Goal: Answer question/provide support: Answer question/provide support

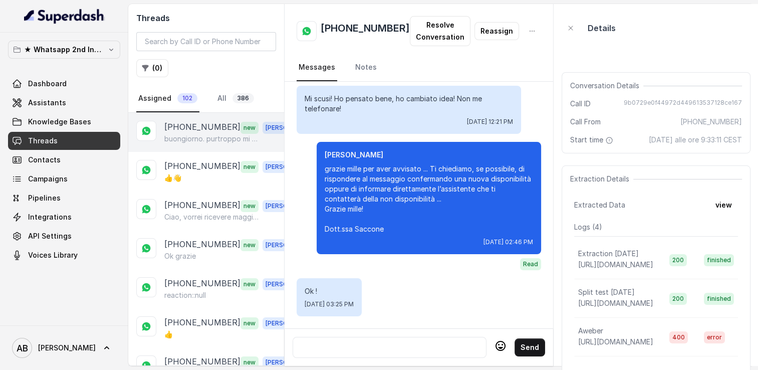
click at [188, 118] on div "[PHONE_NUMBER] new [PERSON_NAME]. purtroppo mi vedo costretta ad annullare l'ap…" at bounding box center [206, 132] width 156 height 39
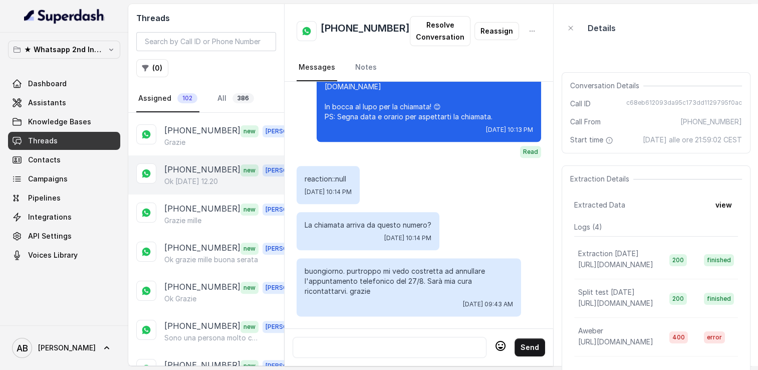
scroll to position [351, 0]
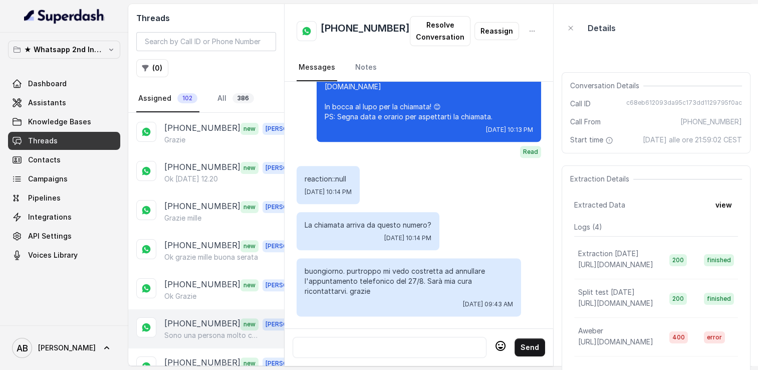
click at [191, 330] on p "Sono una persona molto chiusa e parlare con maschi mi fa un po’ paura ma ci pro…" at bounding box center [212, 335] width 96 height 10
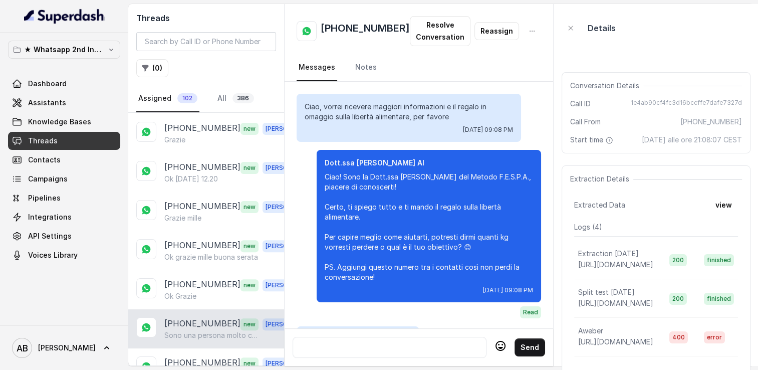
scroll to position [1745, 0]
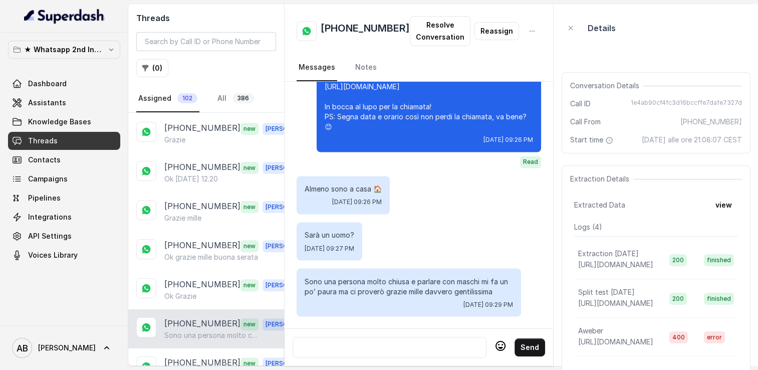
click at [385, 341] on div at bounding box center [389, 347] width 185 height 12
click at [353, 22] on h2 "[PHONE_NUMBER]" at bounding box center [365, 31] width 89 height 20
click at [351, 26] on h2 "[PHONE_NUMBER]" at bounding box center [365, 31] width 89 height 20
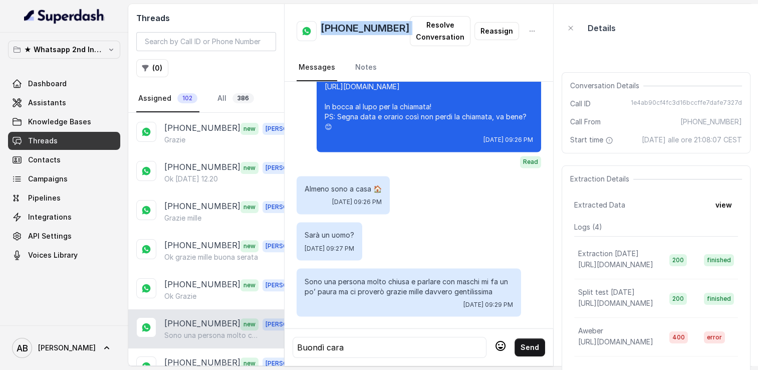
copy h2 "[PHONE_NUMBER]"
click at [421, 342] on div "Buondì cara" at bounding box center [389, 347] width 185 height 12
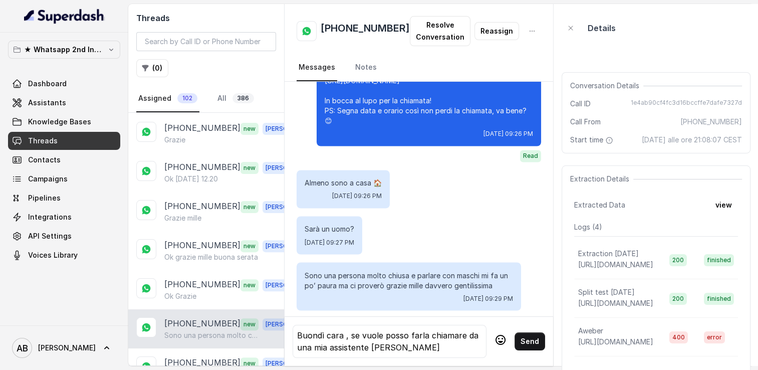
click at [380, 330] on div "Buondì cara , se vuole posso farla chiamare da una mia assistente [PERSON_NAME]" at bounding box center [389, 341] width 185 height 24
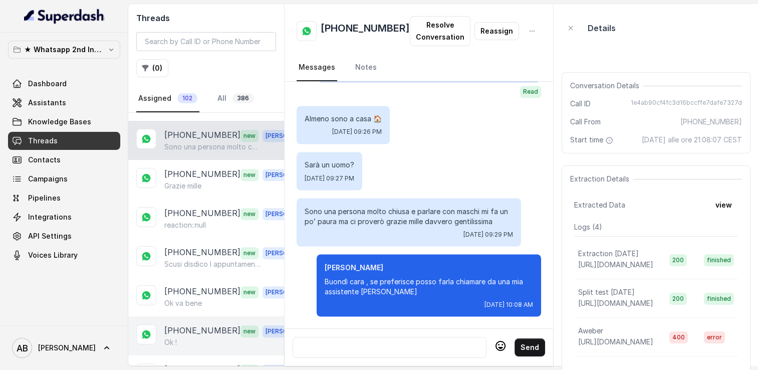
scroll to position [551, 0]
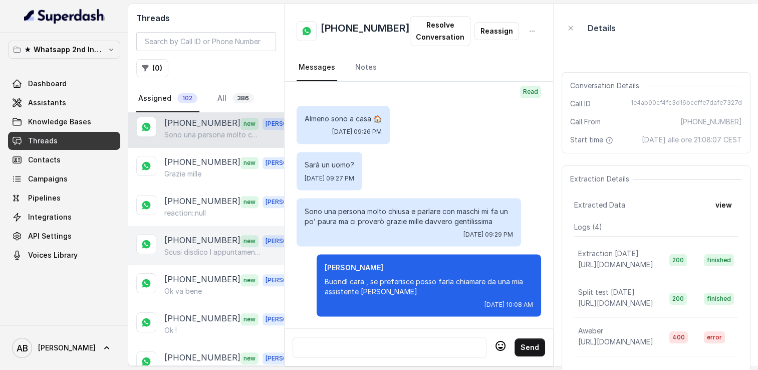
click at [188, 248] on p "Scusi disdico l appuntamento telefonico. Ho chiamato il mio endocrinologo e mi …" at bounding box center [212, 252] width 96 height 10
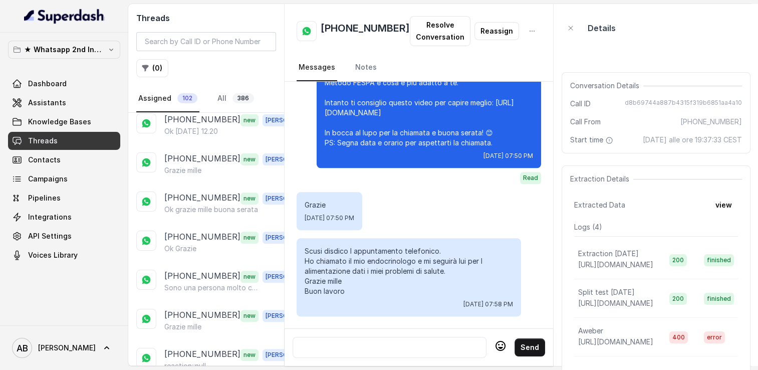
scroll to position [401, 0]
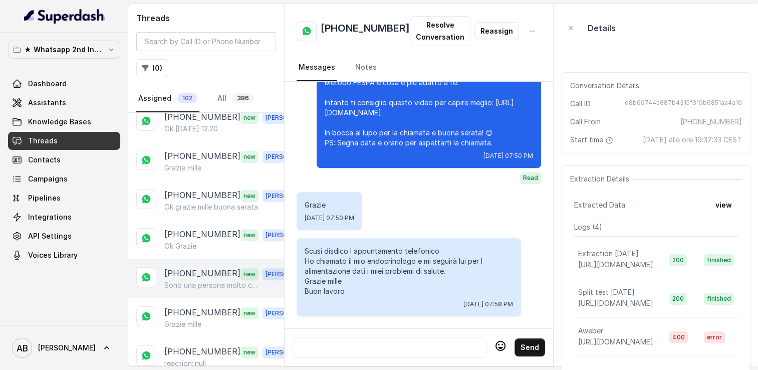
click at [215, 284] on div "[PHONE_NUMBER] new [PERSON_NAME] una persona molto chiusa e parlare con maschi …" at bounding box center [206, 278] width 156 height 39
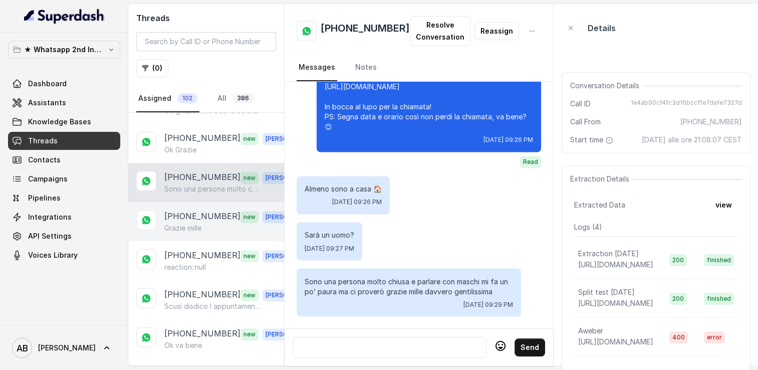
scroll to position [501, 0]
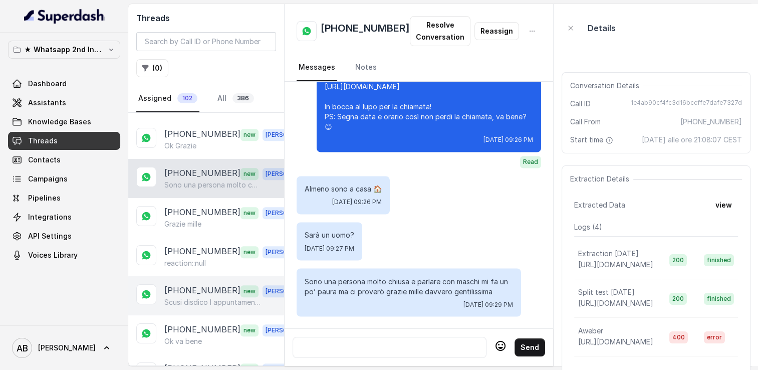
click at [207, 297] on p "Scusi disdico l appuntamento telefonico. Ho chiamato il mio endocrinologo e mi …" at bounding box center [212, 302] width 96 height 10
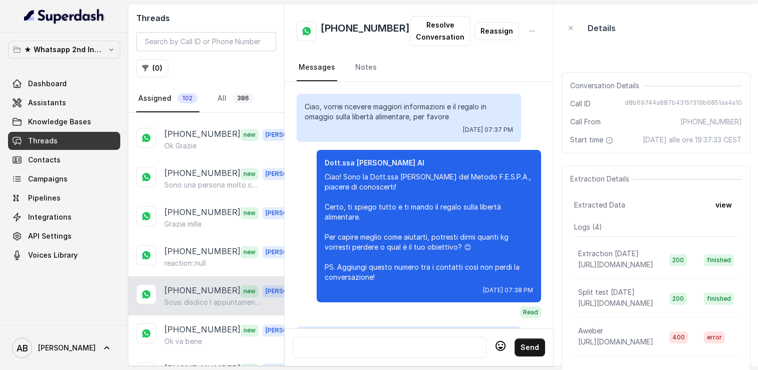
scroll to position [1245, 0]
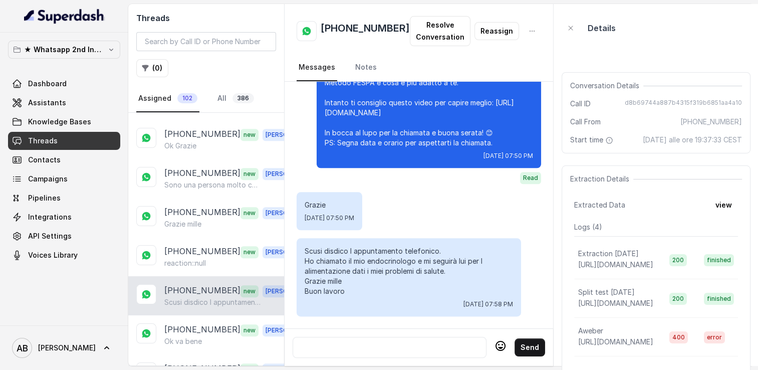
click at [380, 328] on div "Send" at bounding box center [419, 347] width 269 height 38
click at [379, 341] on div at bounding box center [389, 347] width 185 height 12
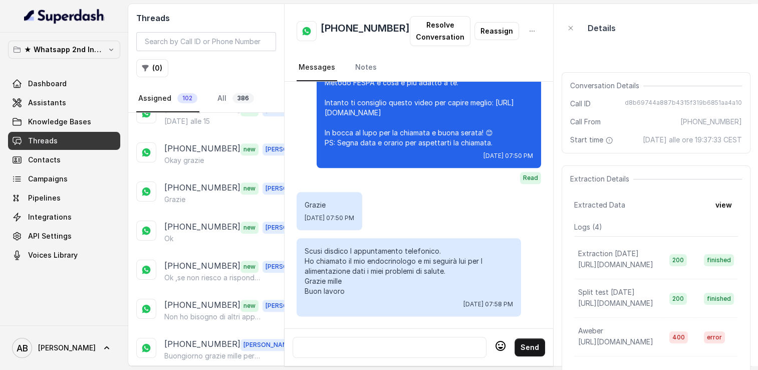
scroll to position [802, 0]
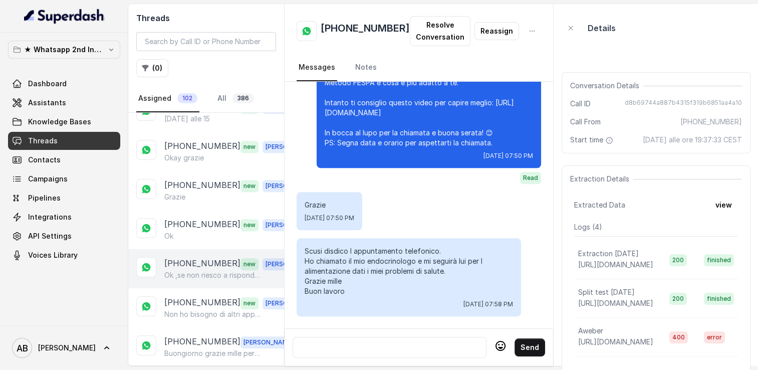
click at [199, 257] on p "[PHONE_NUMBER]" at bounding box center [202, 263] width 76 height 13
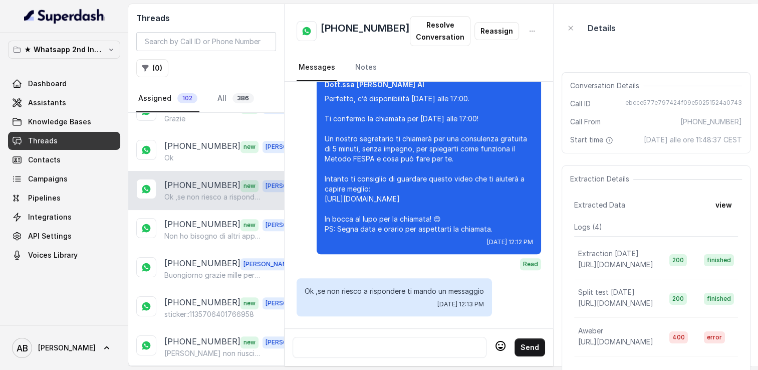
scroll to position [902, 0]
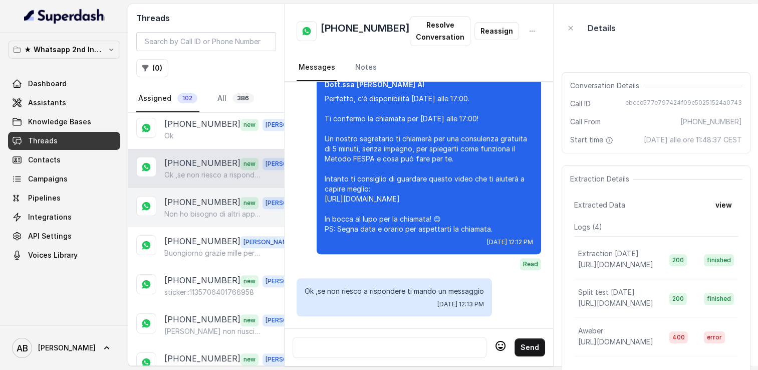
click at [205, 212] on div "[PHONE_NUMBER] new [PERSON_NAME] ho bisogno di altri appuntamenti grazie" at bounding box center [206, 207] width 156 height 39
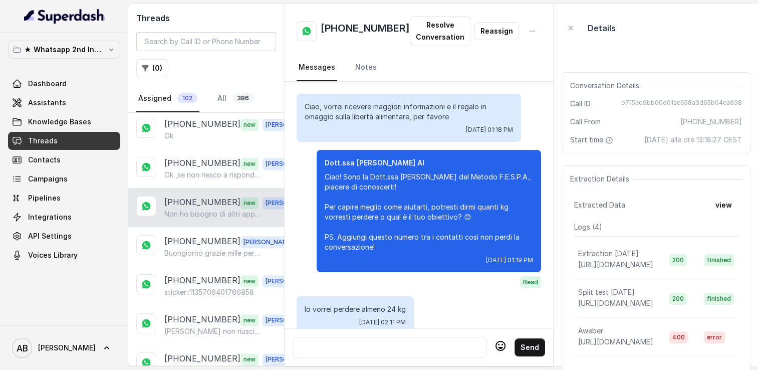
scroll to position [1185, 0]
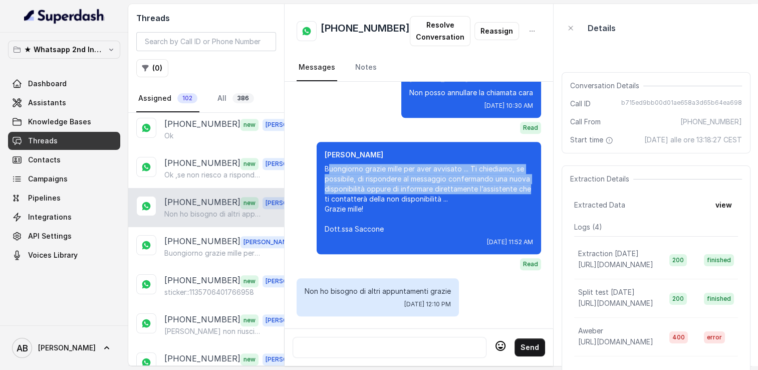
drag, startPoint x: 311, startPoint y: 161, endPoint x: 512, endPoint y: 184, distance: 202.3
click at [512, 184] on p "Buongiorno grazie mille per aver avvisato ... Ti chiediamo, se possibile, di ri…" at bounding box center [429, 199] width 209 height 70
click at [325, 168] on p "Buongiorno grazie mille per aver avvisato ... Ti chiediamo, se possibile, di ri…" at bounding box center [429, 199] width 209 height 70
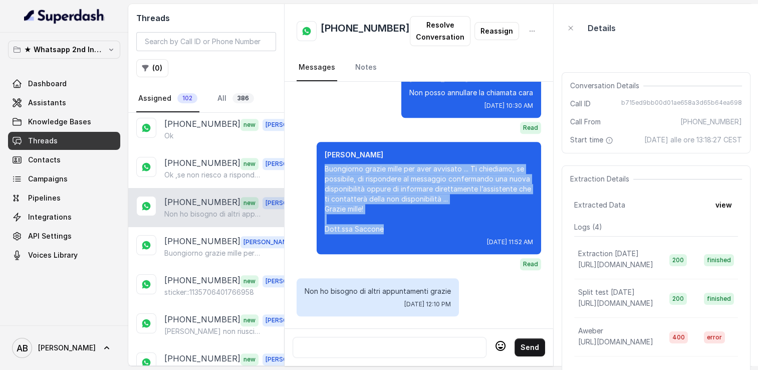
drag, startPoint x: 309, startPoint y: 162, endPoint x: 401, endPoint y: 224, distance: 110.3
click at [401, 224] on p "Buongiorno grazie mille per aver avvisato ... Ti chiediamo, se possibile, di ri…" at bounding box center [429, 199] width 209 height 70
copy p "Buongiorno grazie mille per aver avvisato ... Ti chiediamo, se possibile, di ri…"
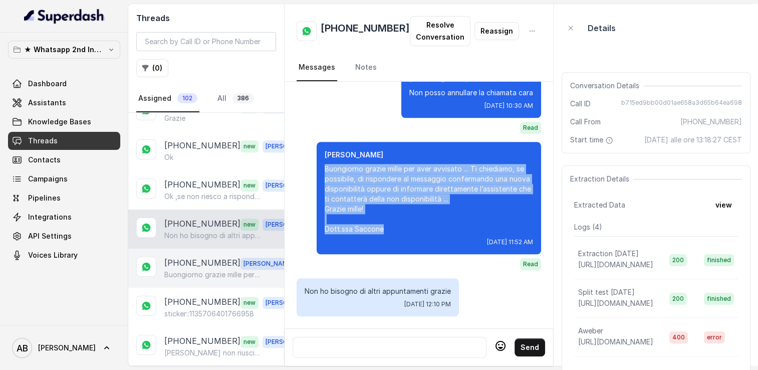
scroll to position [852, 0]
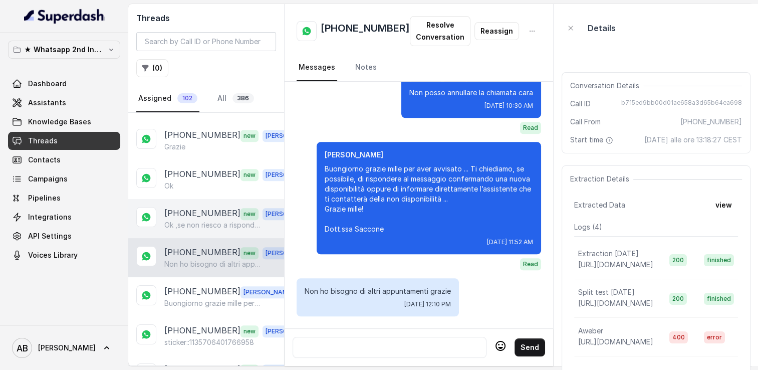
click at [197, 220] on div "[PHONE_NUMBER] new [PERSON_NAME] ,se non riesco a rispondere ti mando un messag…" at bounding box center [206, 218] width 156 height 39
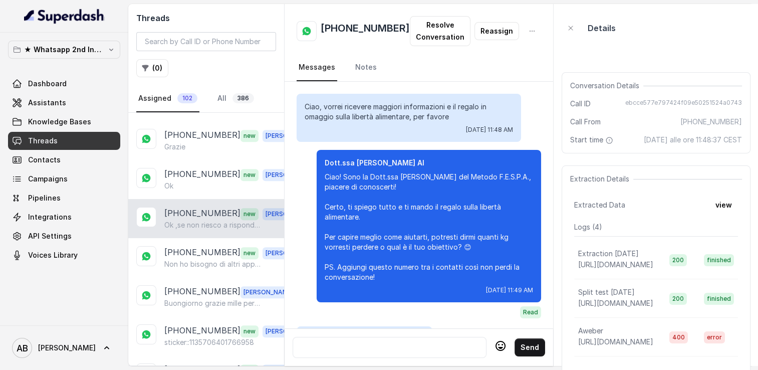
scroll to position [967, 0]
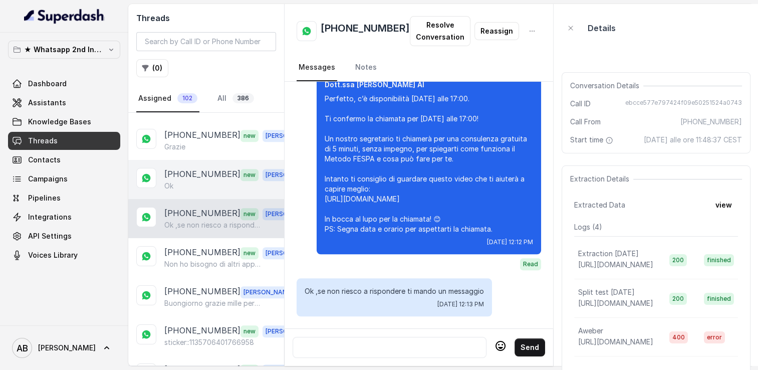
click at [204, 181] on div "Ok" at bounding box center [234, 186] width 140 height 10
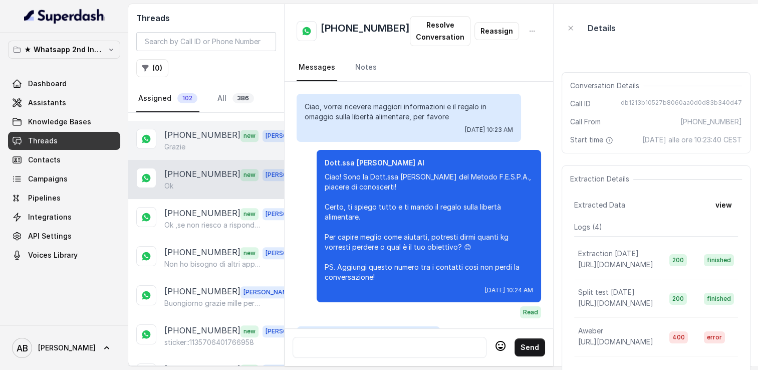
scroll to position [967, 0]
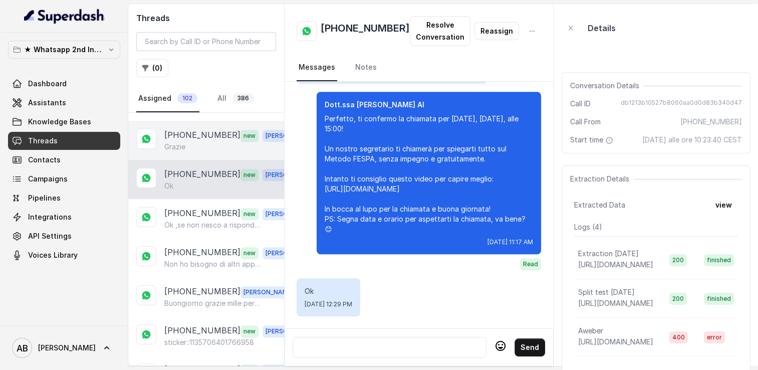
click at [209, 146] on div "[PHONE_NUMBER] new [PERSON_NAME]" at bounding box center [206, 140] width 156 height 39
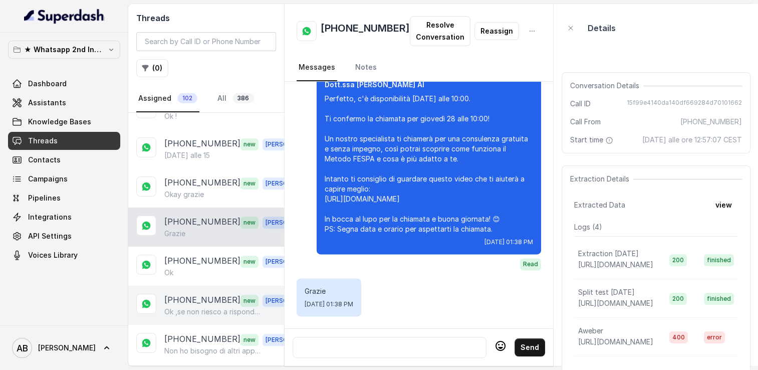
scroll to position [752, 0]
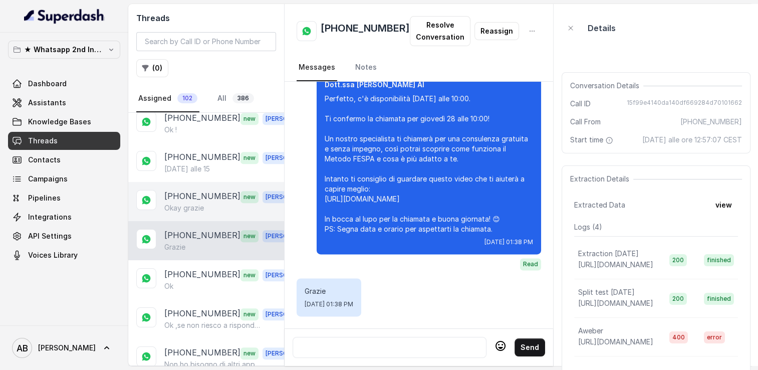
click at [207, 203] on div "Okay grazie" at bounding box center [234, 208] width 140 height 10
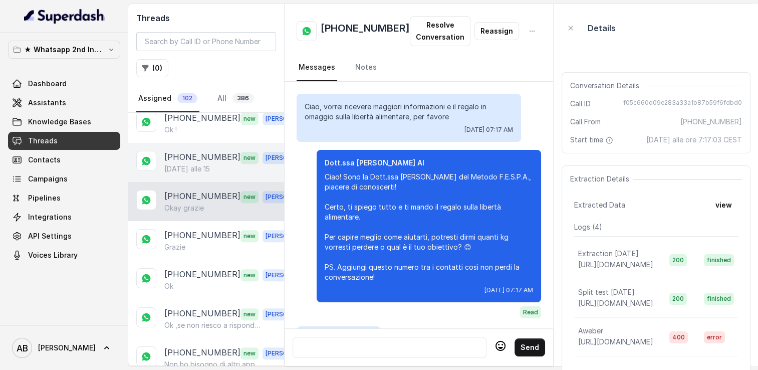
scroll to position [1229, 0]
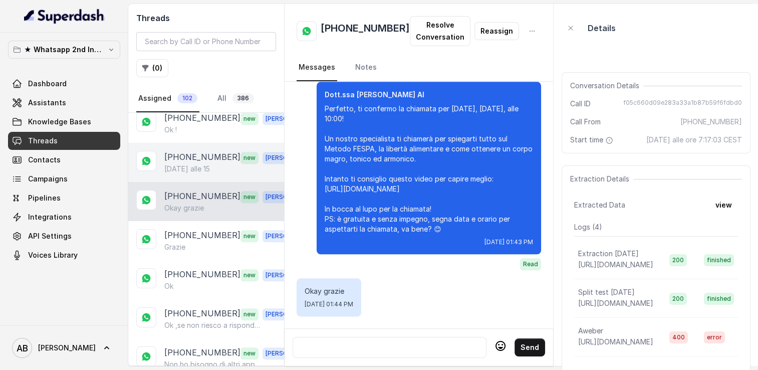
click at [203, 164] on p "[DATE] alle 15" at bounding box center [187, 169] width 46 height 10
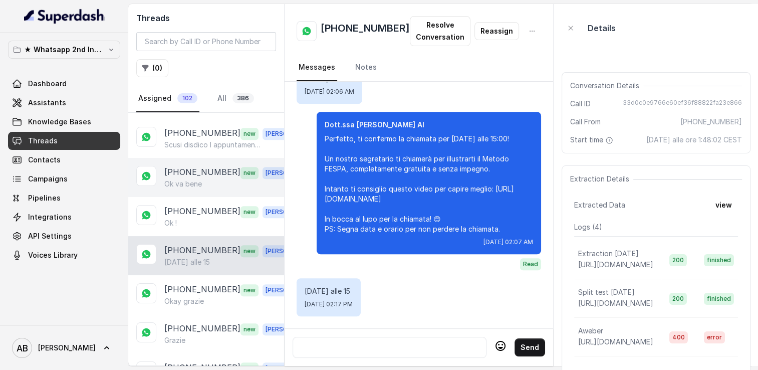
scroll to position [652, 0]
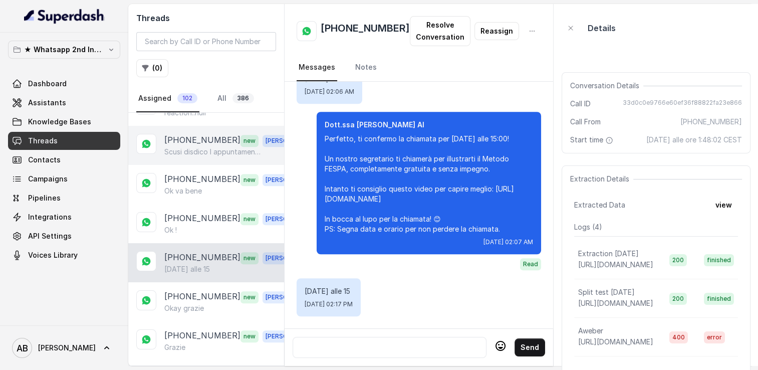
click at [200, 152] on div "[PHONE_NUMBER] new [PERSON_NAME] disdico l appuntamento telefonico. Ho chiamato…" at bounding box center [206, 145] width 156 height 39
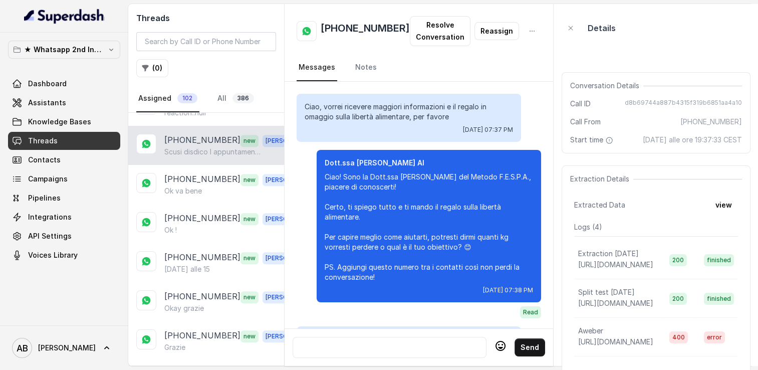
scroll to position [1245, 0]
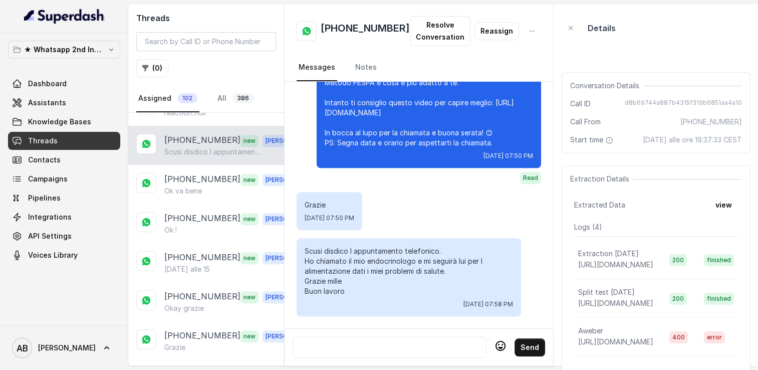
click at [397, 344] on div at bounding box center [389, 347] width 185 height 12
click at [391, 341] on div at bounding box center [389, 347] width 185 height 12
click at [417, 248] on p "Scusi disdico l appuntamento telefonico. Ho chiamato il mio endocrinologo e mi …" at bounding box center [409, 271] width 209 height 50
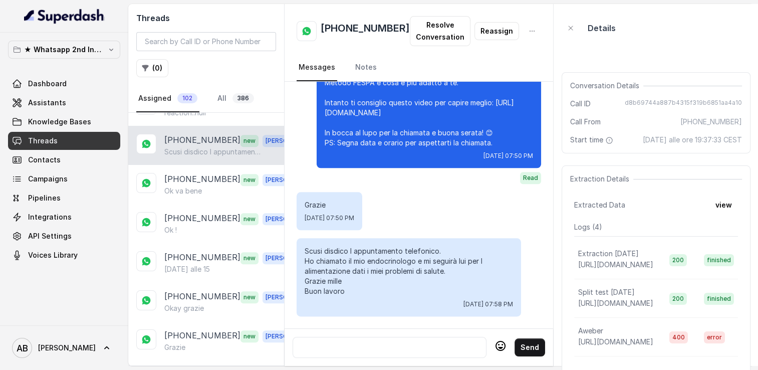
scroll to position [38, 0]
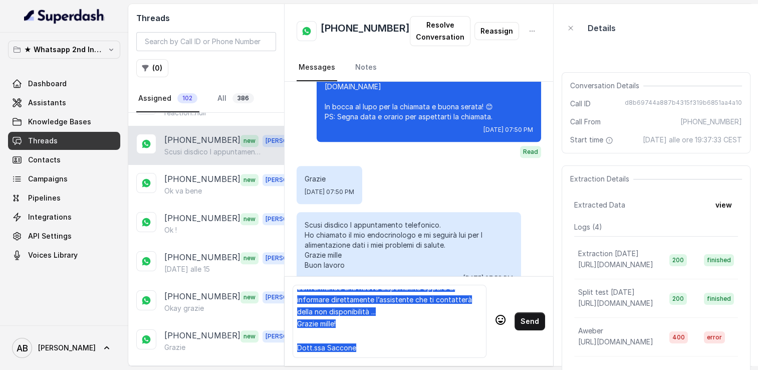
click at [417, 313] on div "Buongiorno grazie mille per aver avvisato ... Ti chiediamo, se possibile, di ri…" at bounding box center [389, 321] width 185 height 64
click at [423, 307] on div "Buongiorno grazie mille per aver avvisato ... Ti chiediamo, se possibile, di ri…" at bounding box center [389, 321] width 185 height 64
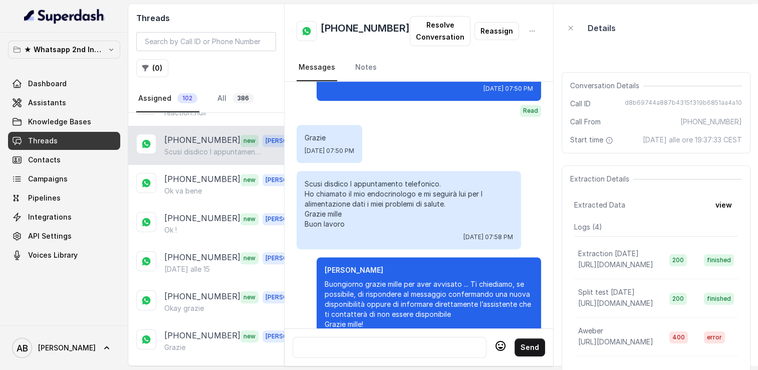
scroll to position [1346, 0]
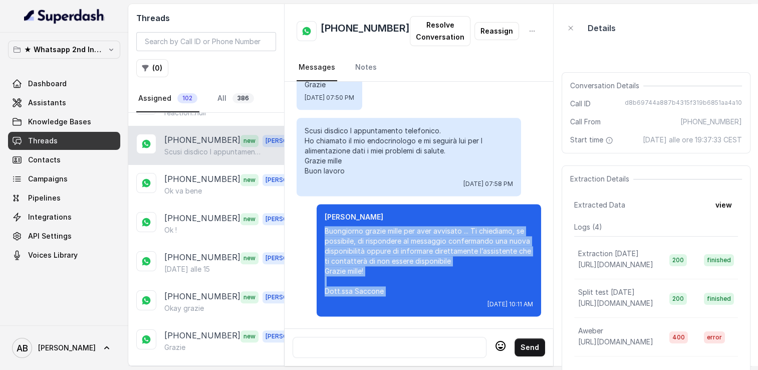
drag, startPoint x: 311, startPoint y: 244, endPoint x: 398, endPoint y: 310, distance: 109.5
click at [398, 310] on div "[PERSON_NAME] grazie mille per aver avvisato ... Ti chiediamo, se possibile, di…" at bounding box center [429, 260] width 225 height 112
copy p "Buongiorno grazie mille per aver avvisato ... Ti chiediamo, se possibile, di ri…"
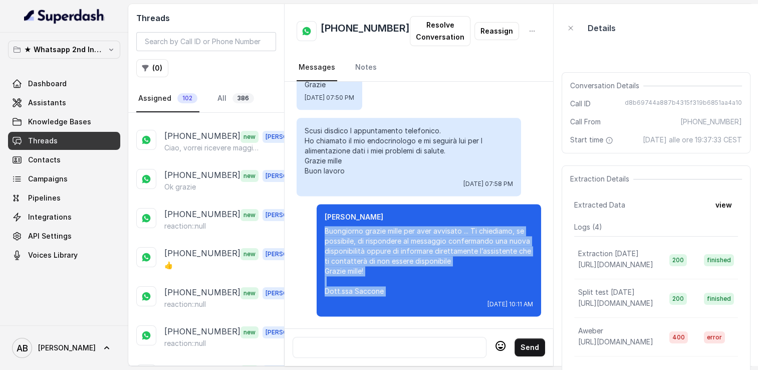
scroll to position [0, 0]
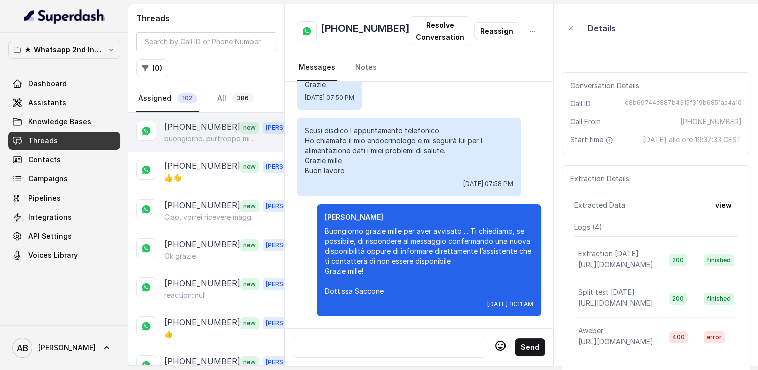
click at [195, 138] on p "buongiorno. purtroppo mi vedo costretta ad annullare l'appuntamento telefonico …" at bounding box center [212, 139] width 96 height 10
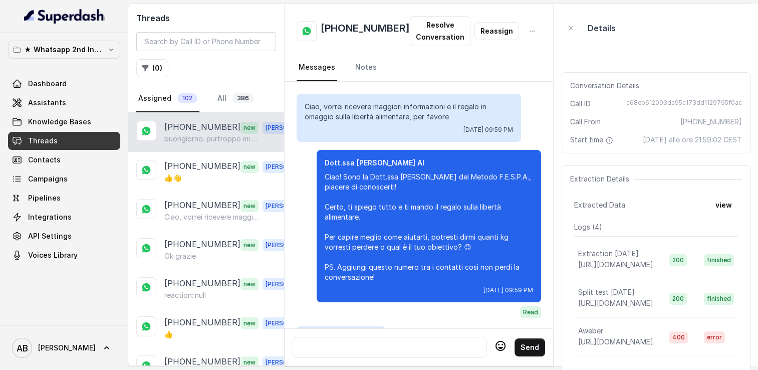
scroll to position [1271, 0]
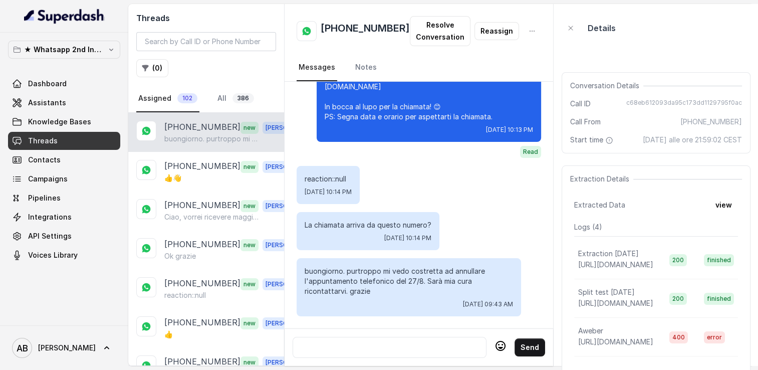
click at [380, 341] on div at bounding box center [389, 347] width 185 height 12
paste div
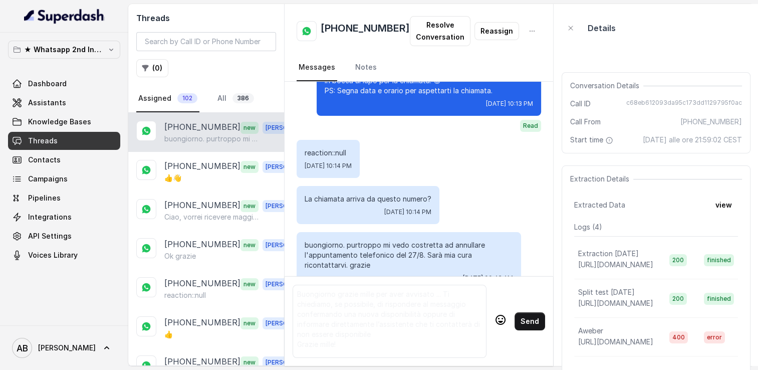
scroll to position [34, 0]
click at [517, 318] on button "Send" at bounding box center [530, 321] width 31 height 18
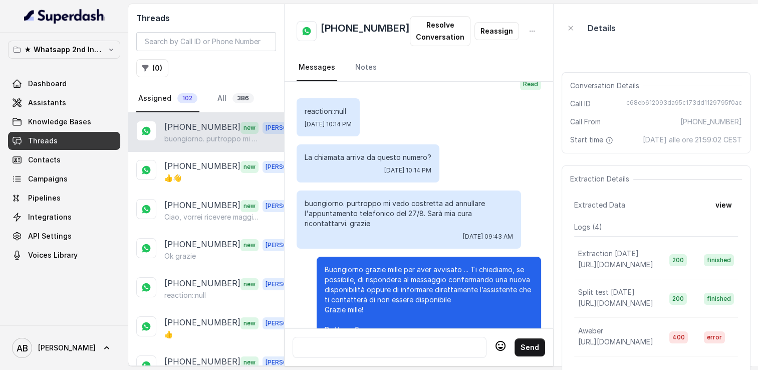
scroll to position [1378, 0]
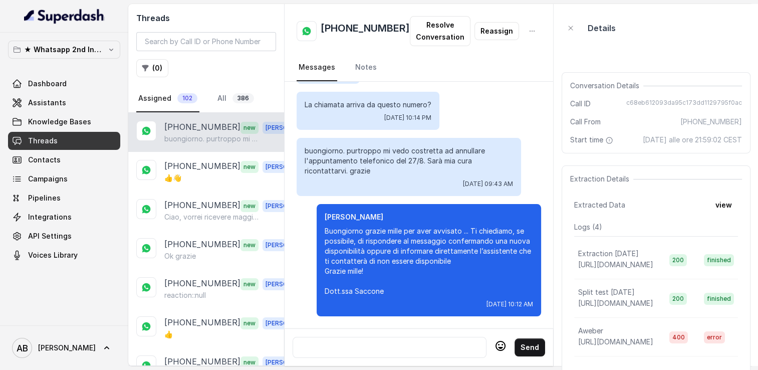
click at [382, 344] on div at bounding box center [389, 347] width 185 height 12
